Goal: Book appointment/travel/reservation

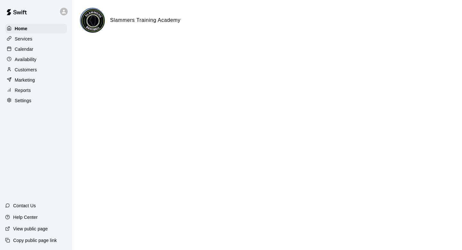
click at [24, 52] on p "Calendar" at bounding box center [24, 49] width 19 height 6
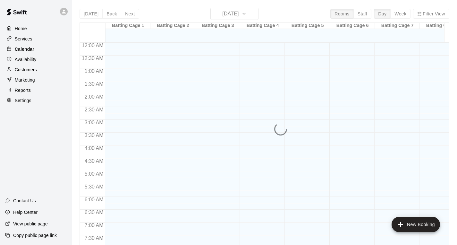
scroll to position [266, 0]
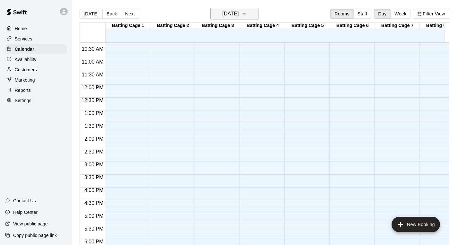
click at [247, 14] on icon "button" at bounding box center [244, 14] width 5 height 8
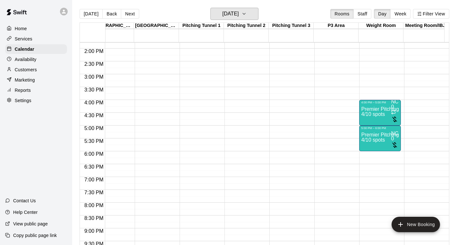
scroll to position [353, 466]
click at [250, 109] on p "Premier Pitching - Weight Room" at bounding box center [380, 109] width 38 height 0
